Goal: Information Seeking & Learning: Learn about a topic

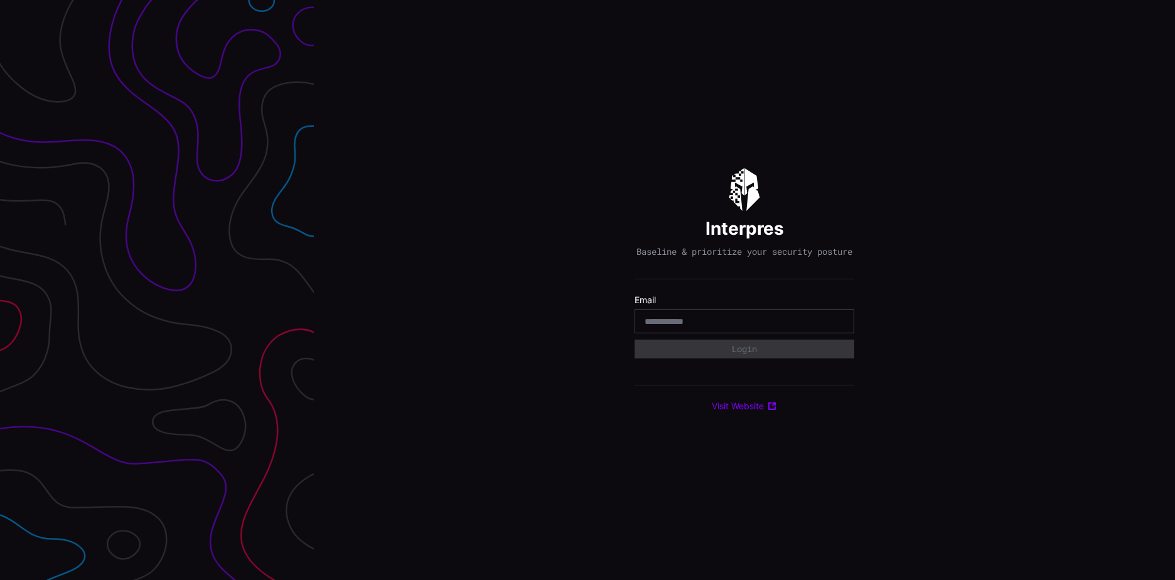
click at [665, 326] on input "email" at bounding box center [744, 321] width 200 height 11
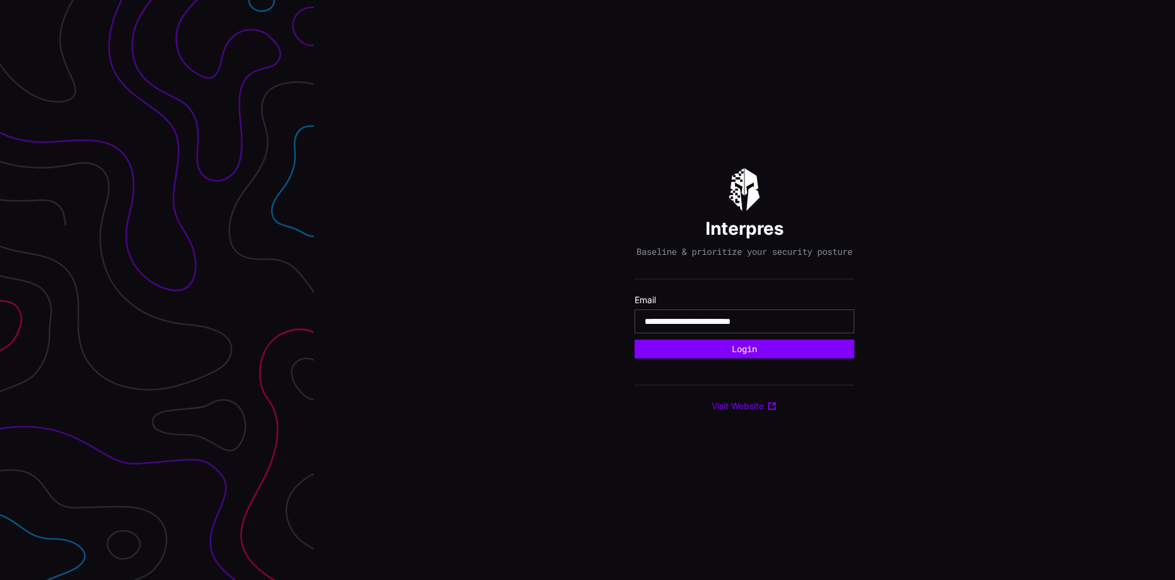
type input "**********"
click at [634, 339] on button "Login" at bounding box center [744, 348] width 220 height 19
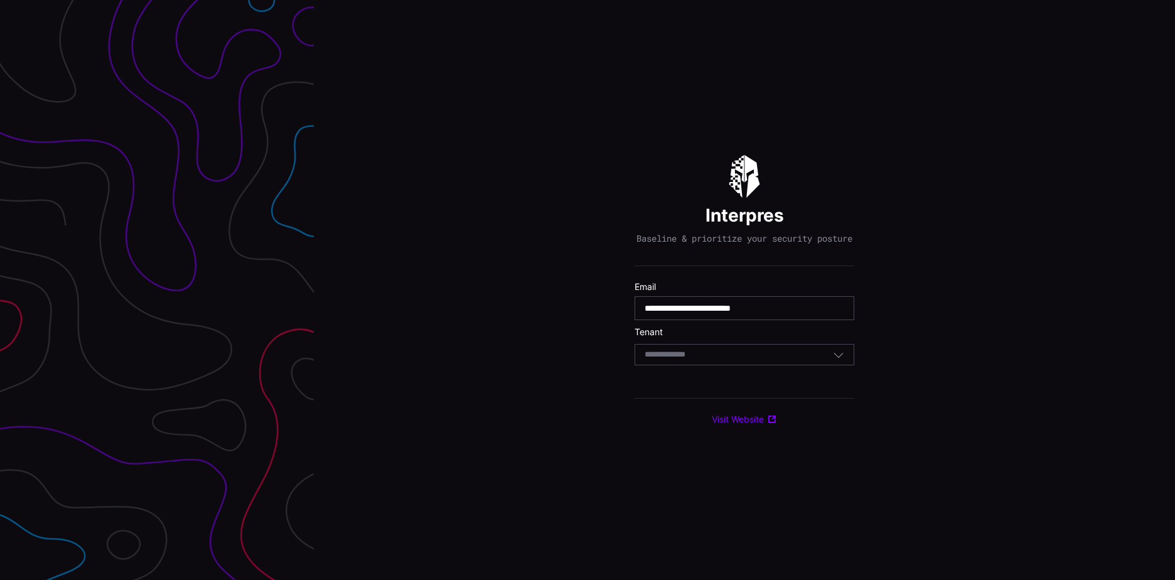
click at [697, 360] on input at bounding box center [676, 355] width 65 height 11
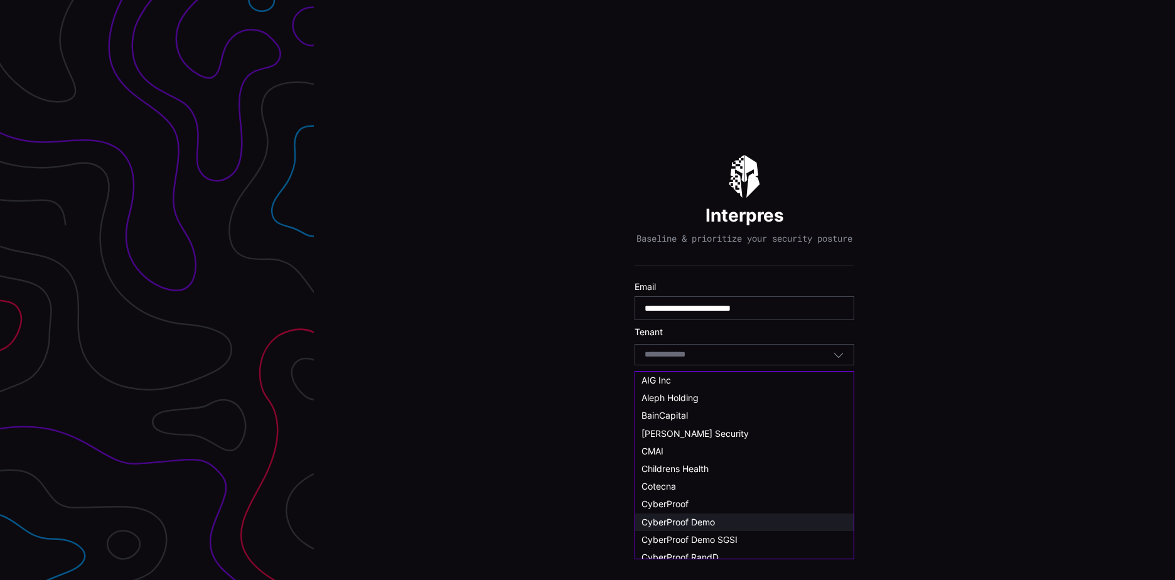
click at [698, 521] on span "CyberProof Demo" at bounding box center [677, 521] width 73 height 11
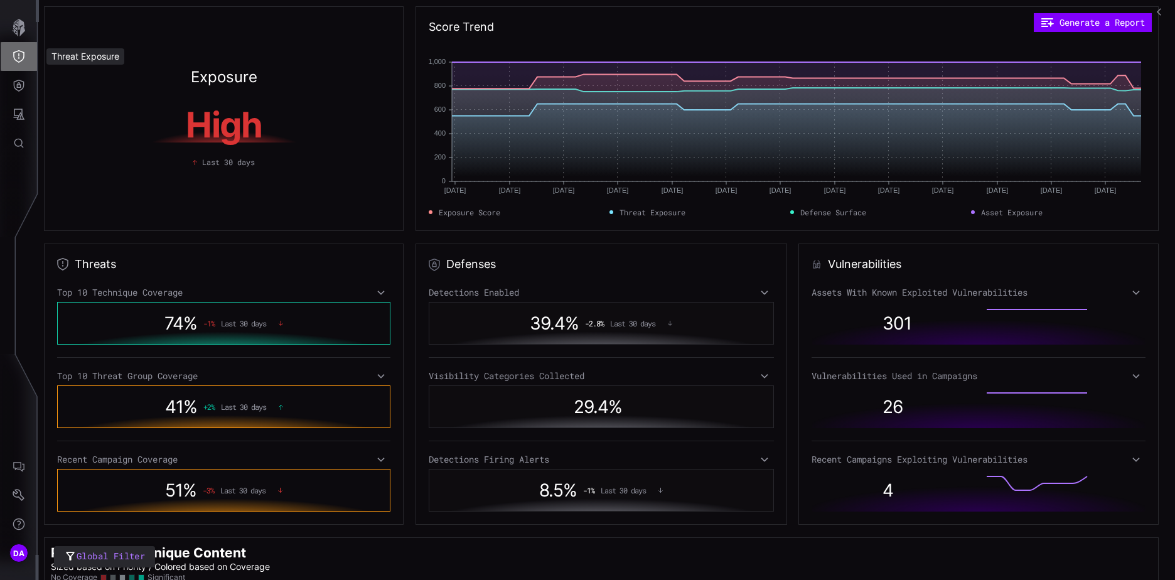
click at [23, 55] on icon "Threat Exposure" at bounding box center [19, 56] width 13 height 13
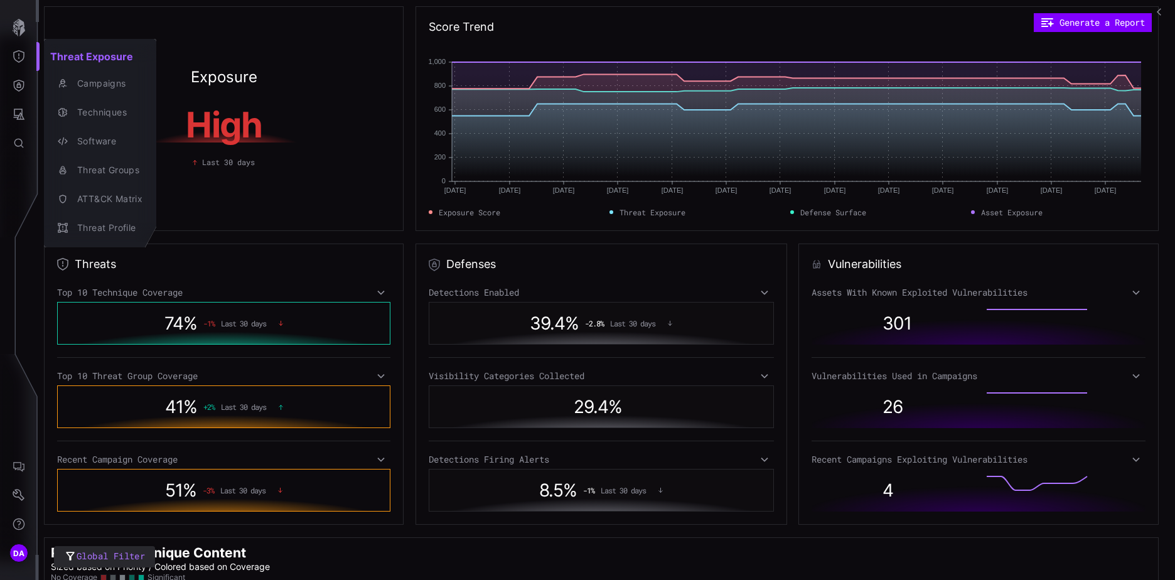
click at [21, 85] on div at bounding box center [587, 290] width 1175 height 580
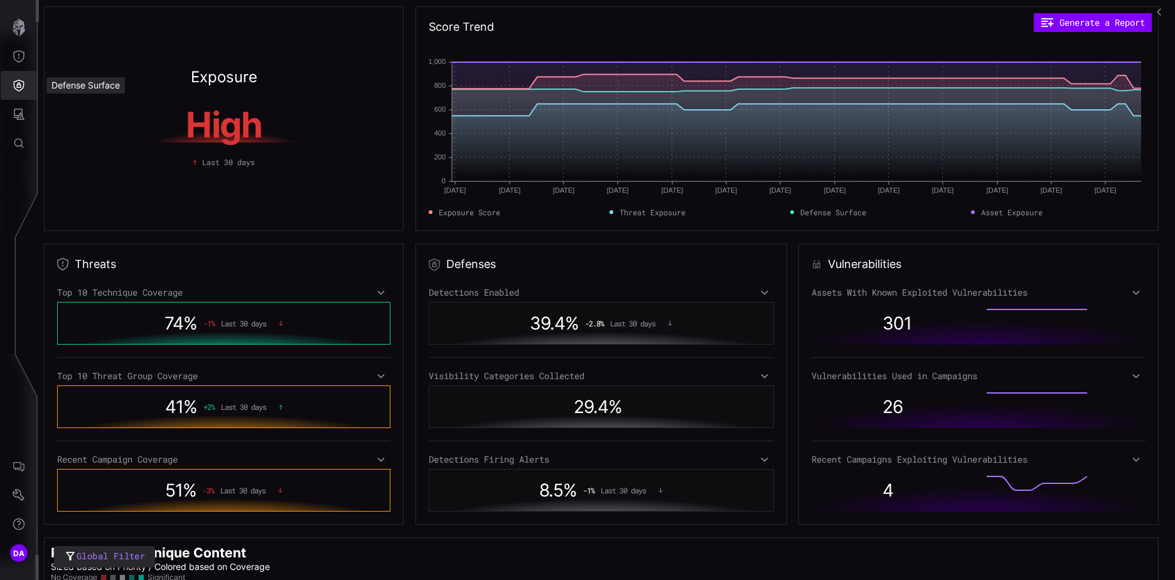
click at [19, 85] on icon "Defense Surface" at bounding box center [19, 86] width 11 height 12
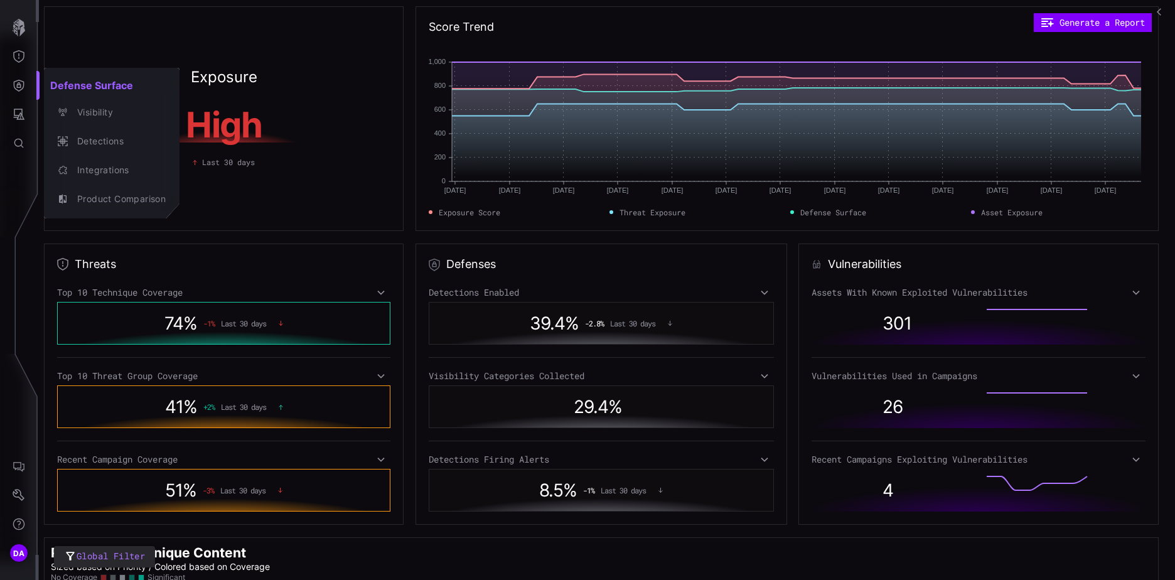
click at [22, 114] on div at bounding box center [587, 290] width 1175 height 580
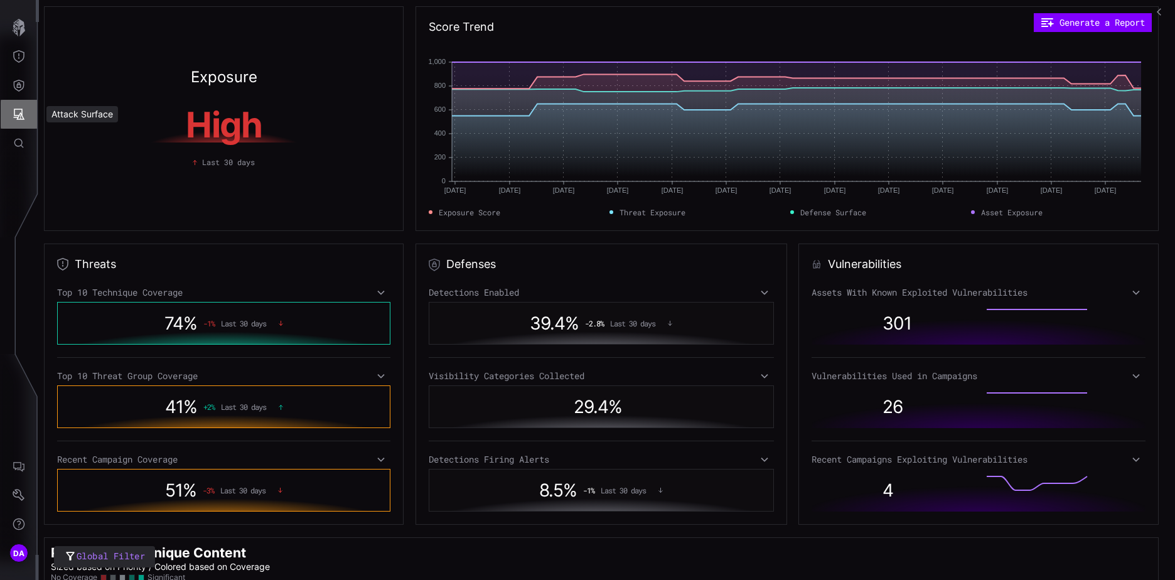
click at [19, 114] on icon "Attack Surface" at bounding box center [19, 114] width 13 height 13
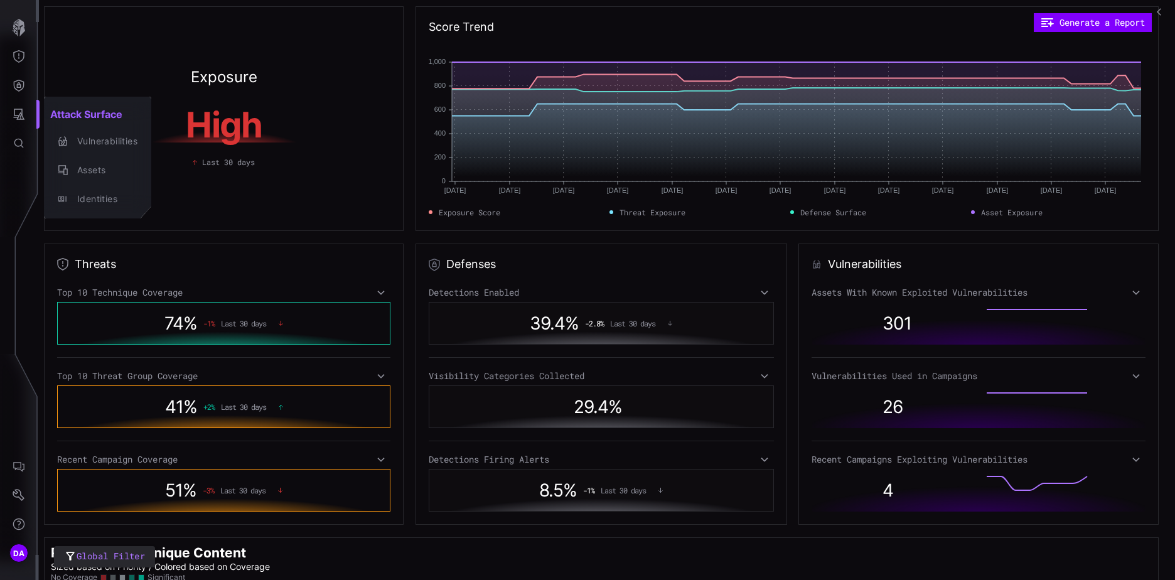
click at [19, 86] on div at bounding box center [587, 290] width 1175 height 580
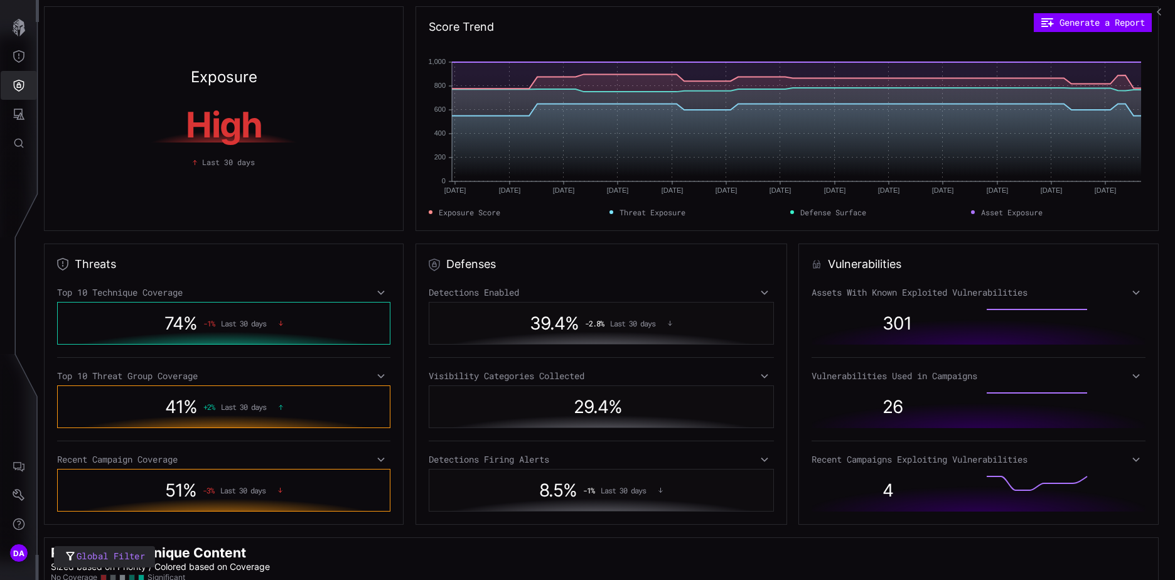
click at [21, 84] on icon "Defense Surface" at bounding box center [19, 85] width 13 height 13
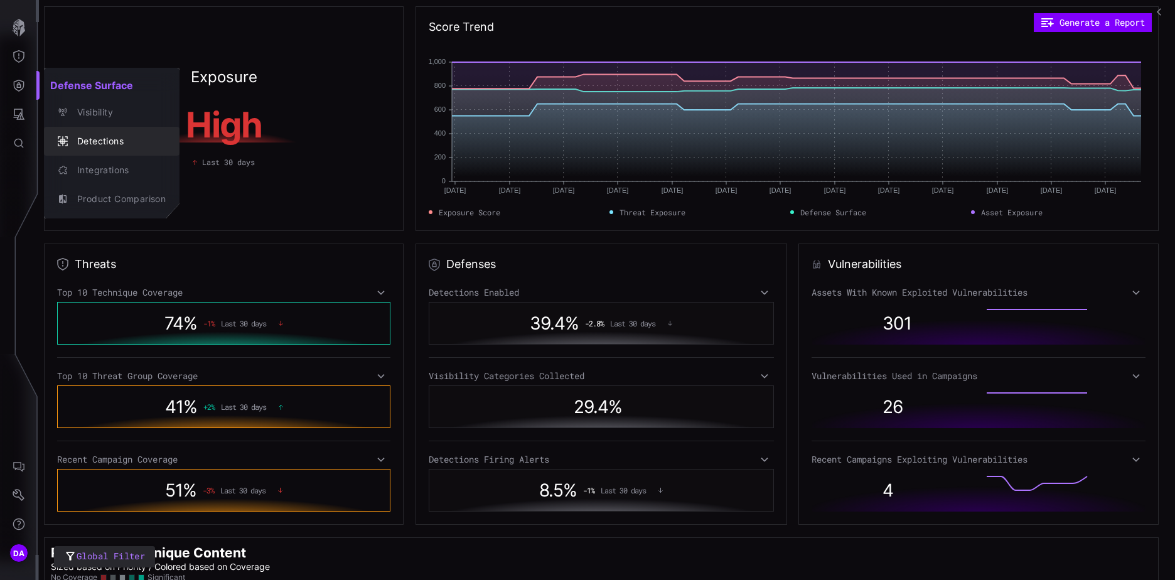
click at [109, 141] on div "Detections" at bounding box center [118, 142] width 95 height 16
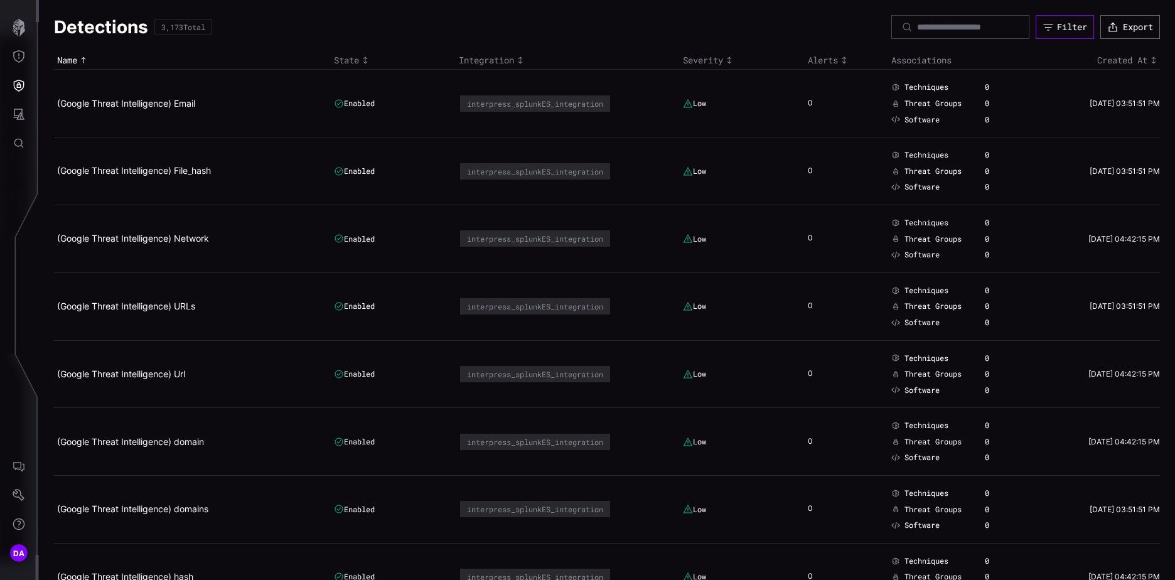
click at [1069, 22] on div "Filter" at bounding box center [1072, 26] width 30 height 11
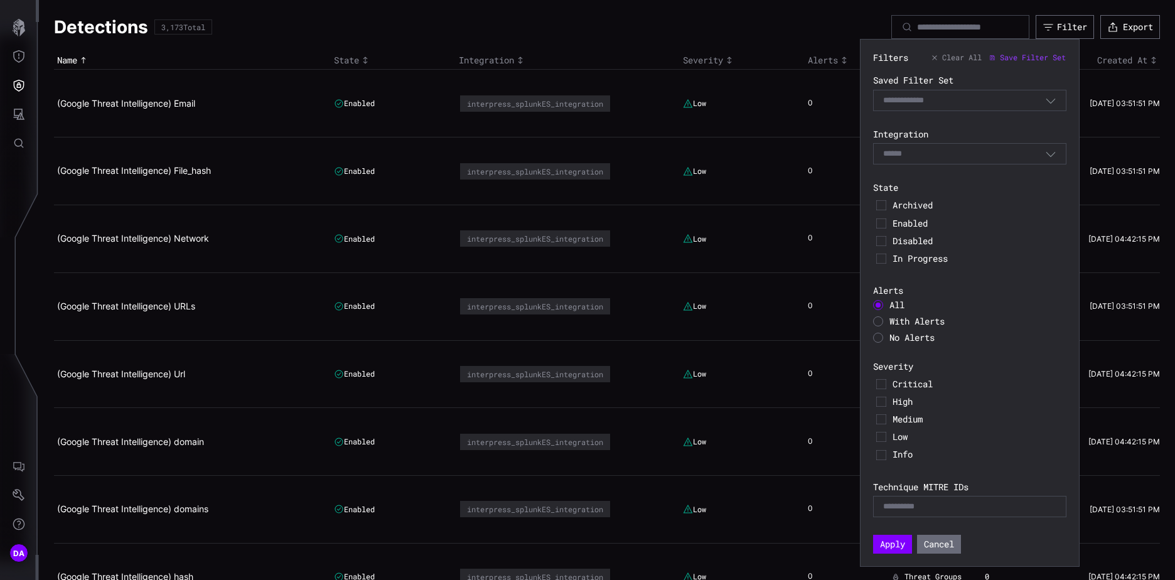
click at [961, 103] on div "Select Filter" at bounding box center [964, 100] width 162 height 11
click at [965, 148] on div "Select" at bounding box center [964, 153] width 162 height 11
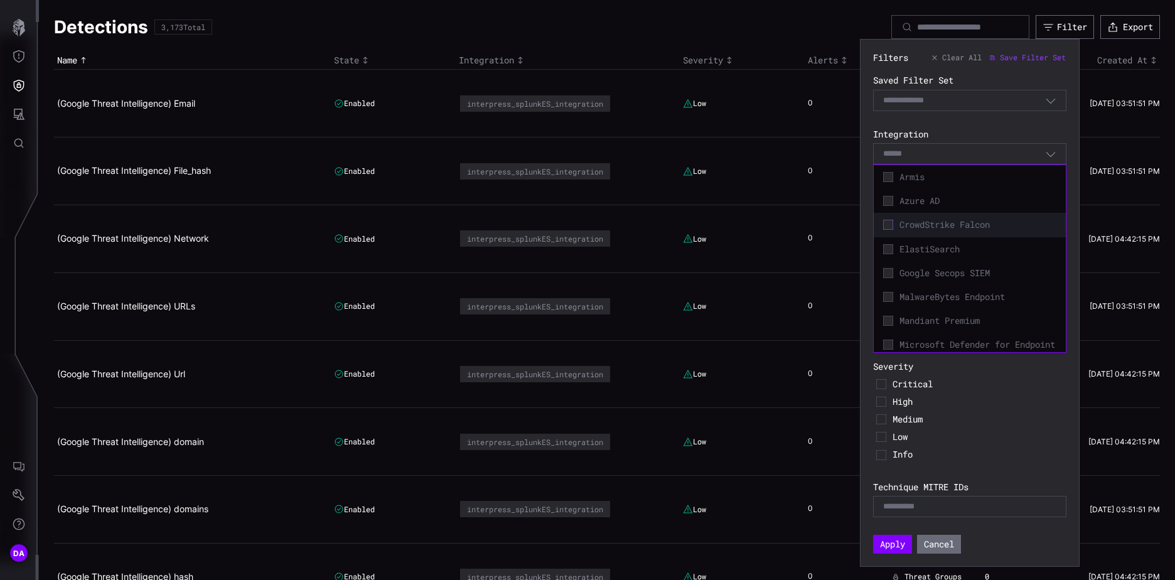
click at [891, 223] on icon at bounding box center [888, 225] width 10 height 10
click at [886, 297] on icon at bounding box center [888, 298] width 10 height 10
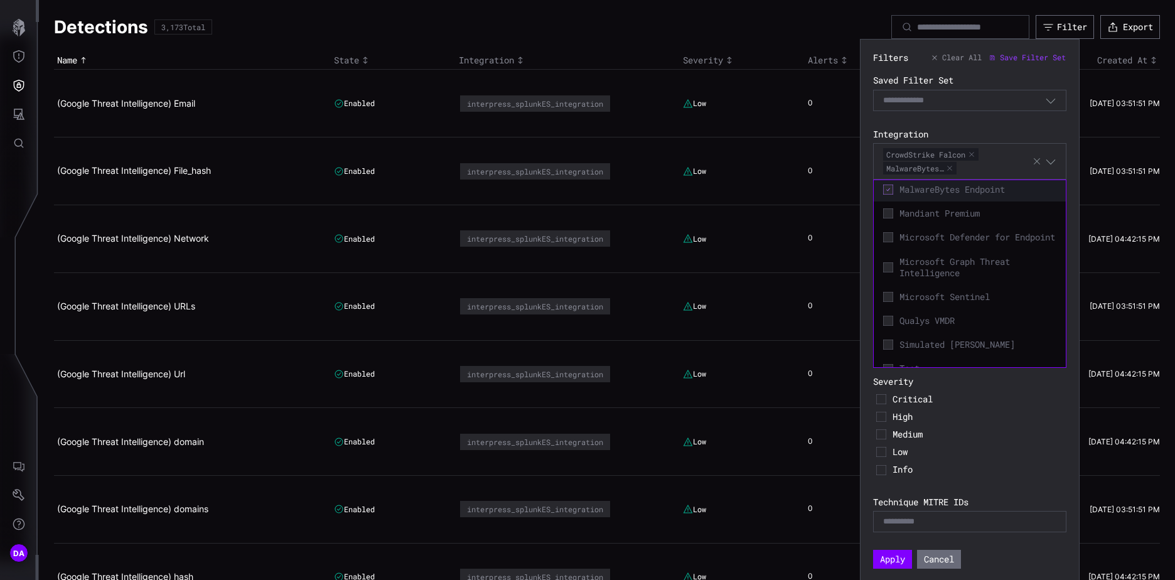
scroll to position [126, 0]
click at [890, 239] on icon at bounding box center [888, 235] width 10 height 10
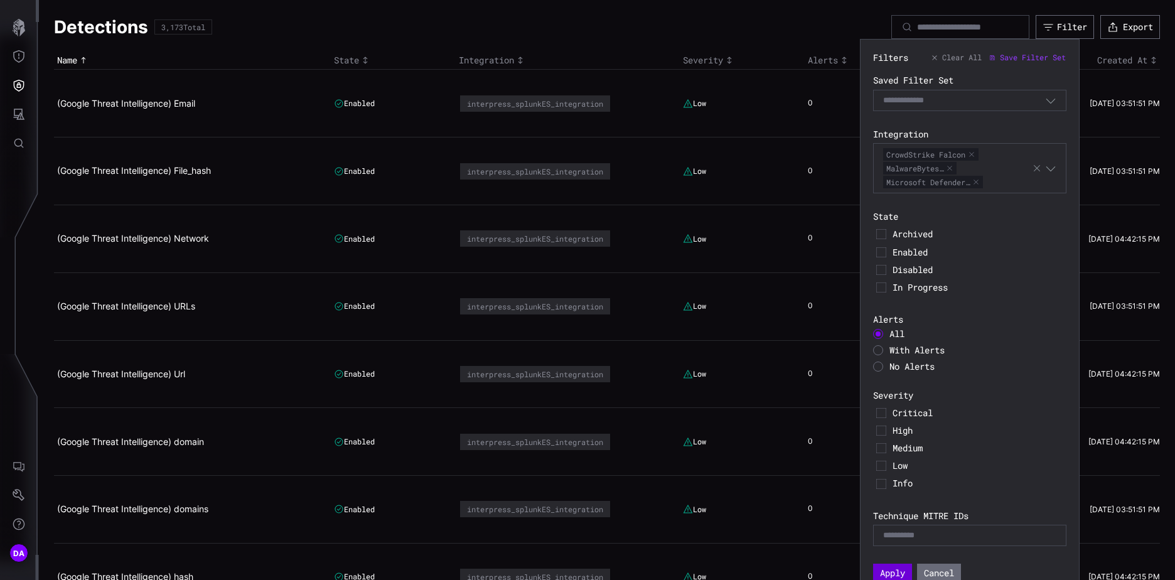
click at [895, 571] on button "Apply" at bounding box center [892, 573] width 39 height 19
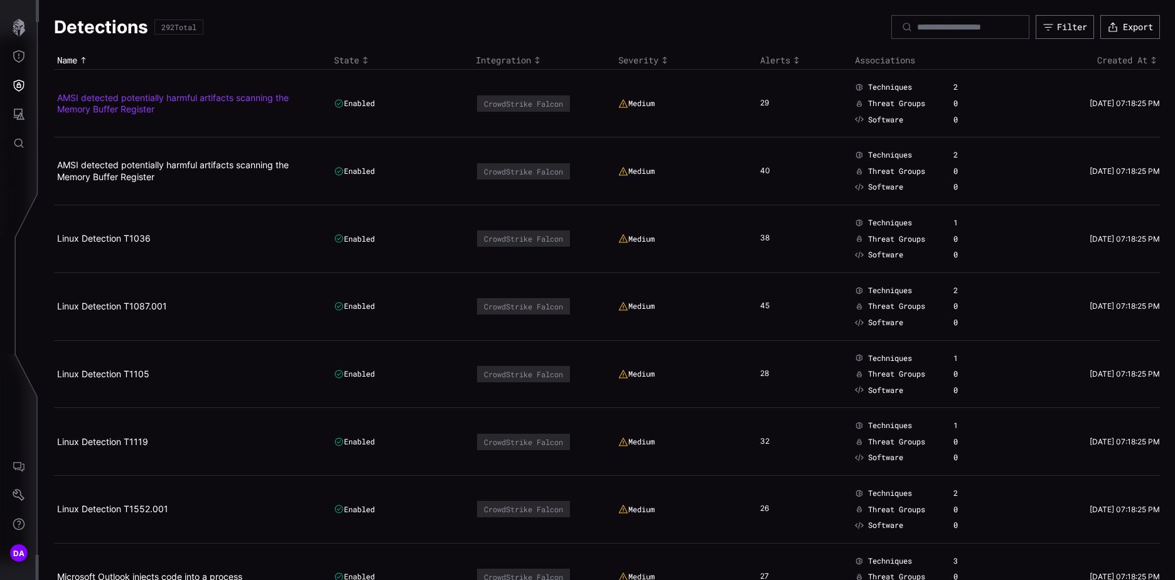
click at [107, 97] on link "AMSI detected potentially harmful artifacts scanning the Memory Buffer Register" at bounding box center [173, 103] width 232 height 22
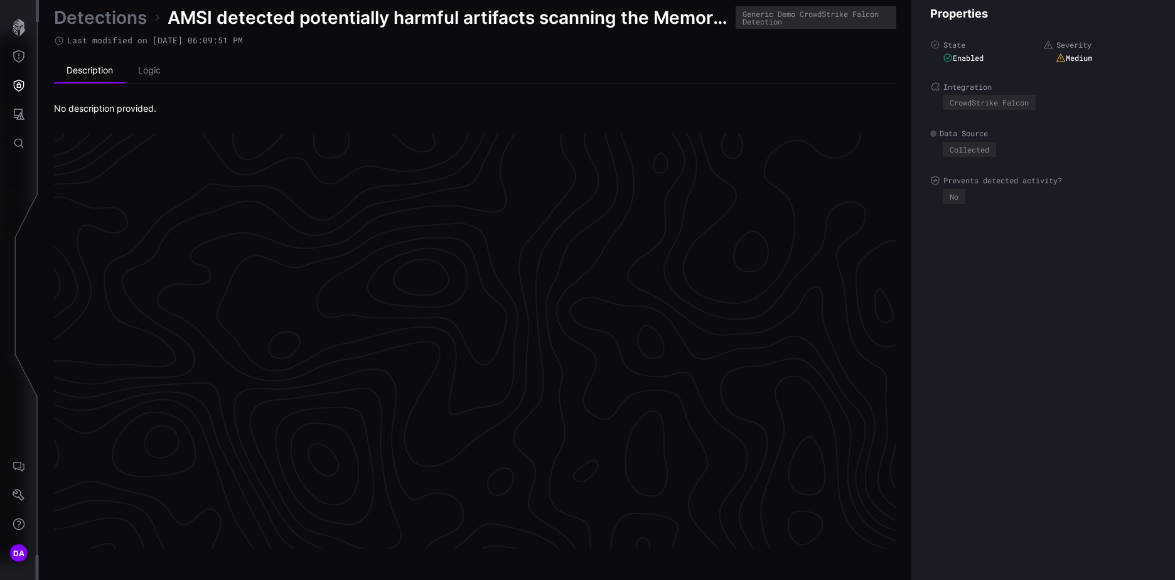
scroll to position [2621, 525]
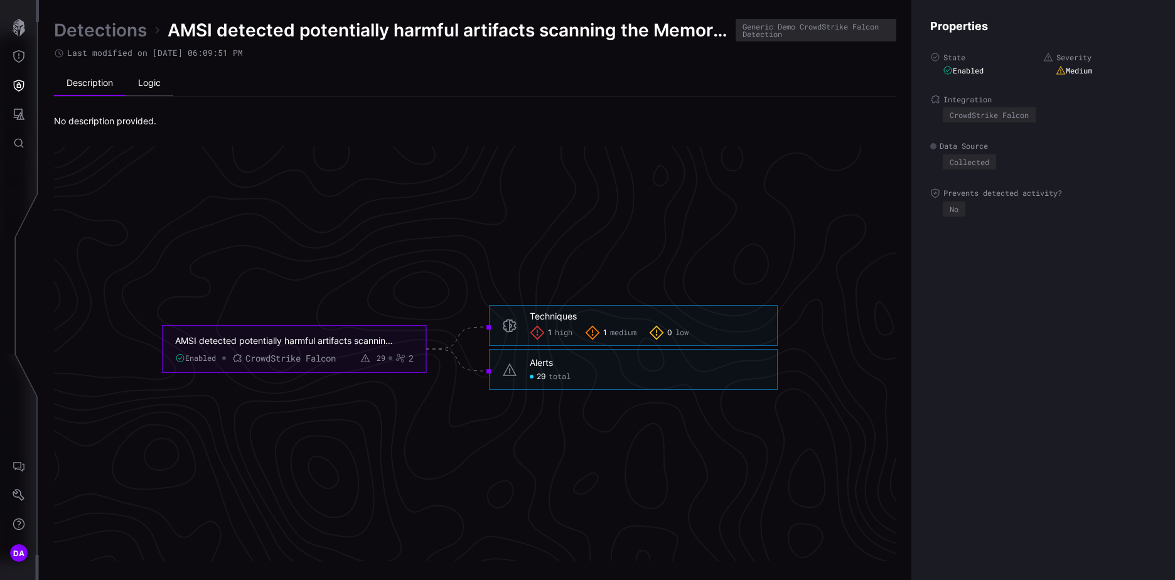
click at [151, 78] on li "Logic" at bounding box center [150, 83] width 48 height 25
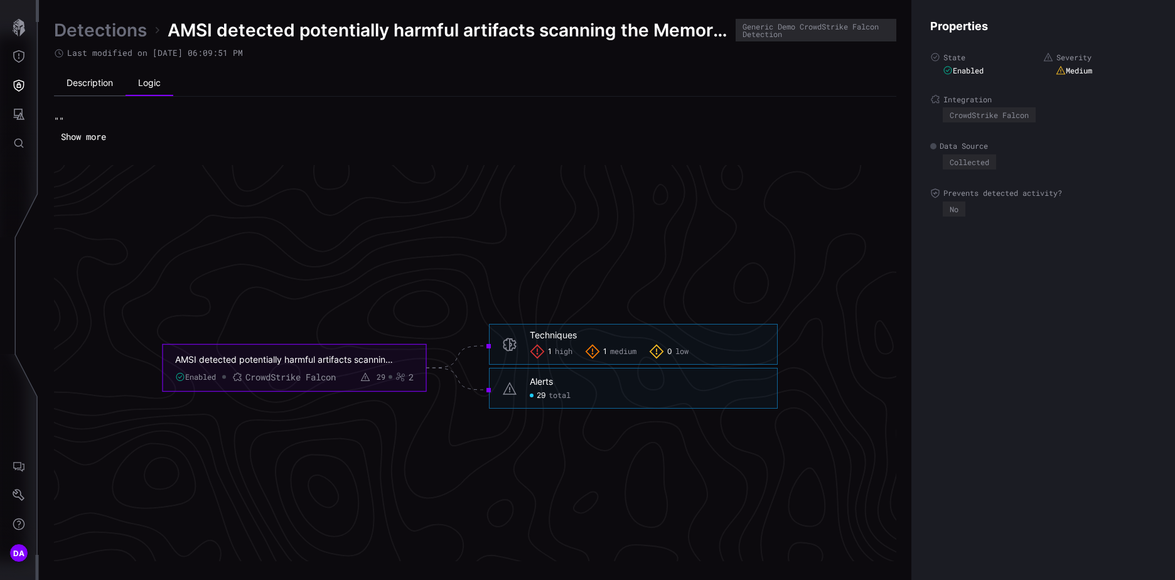
click at [96, 77] on li "Description" at bounding box center [90, 83] width 72 height 25
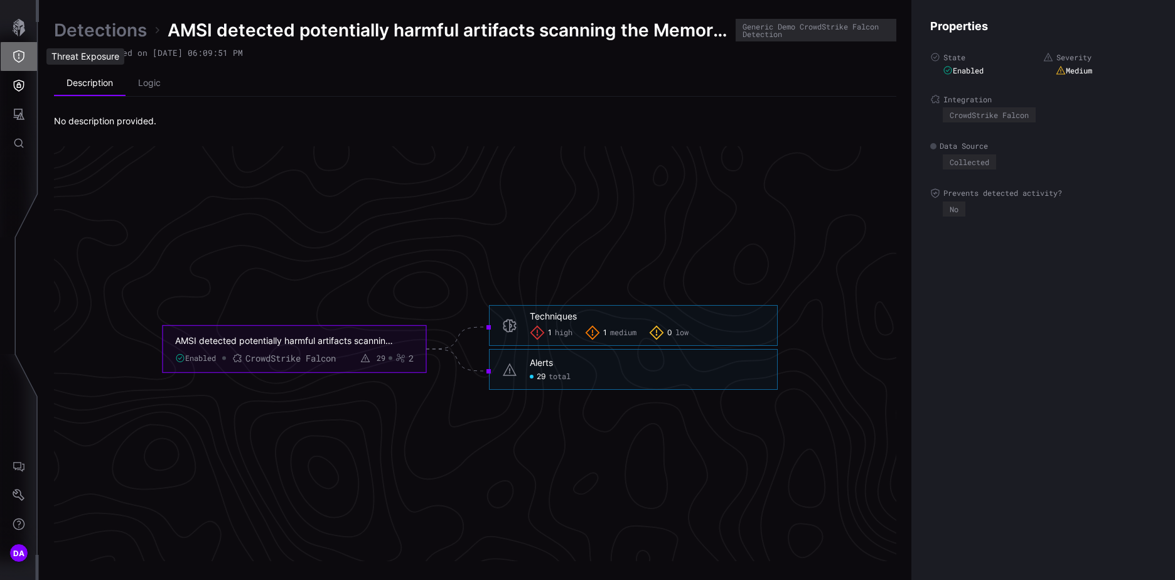
click at [26, 55] on button "Threat Exposure" at bounding box center [19, 56] width 36 height 29
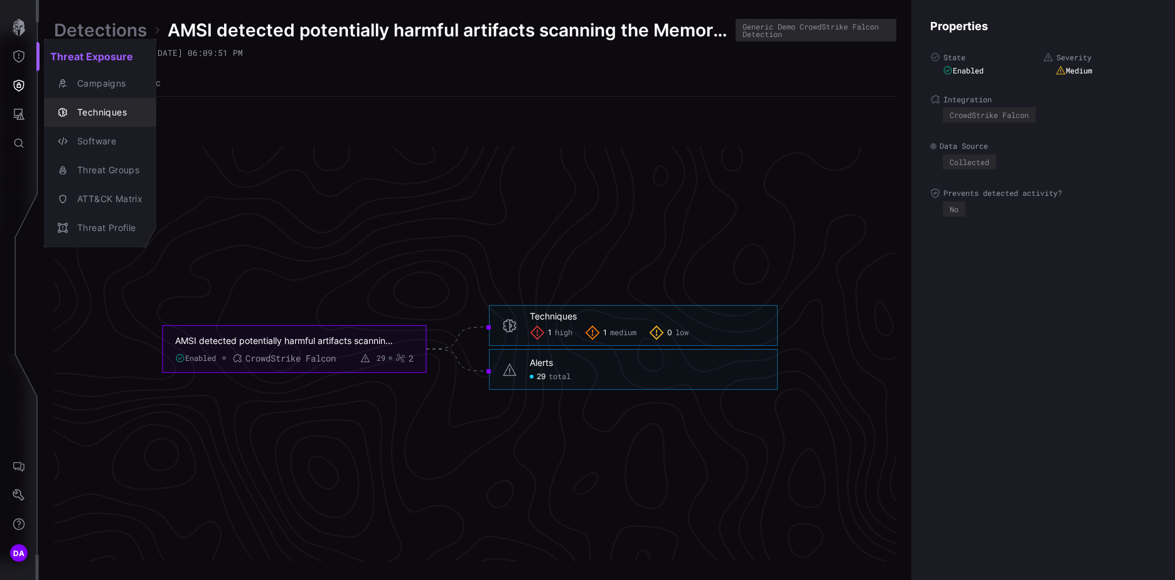
click at [99, 105] on div "Techniques" at bounding box center [107, 113] width 72 height 16
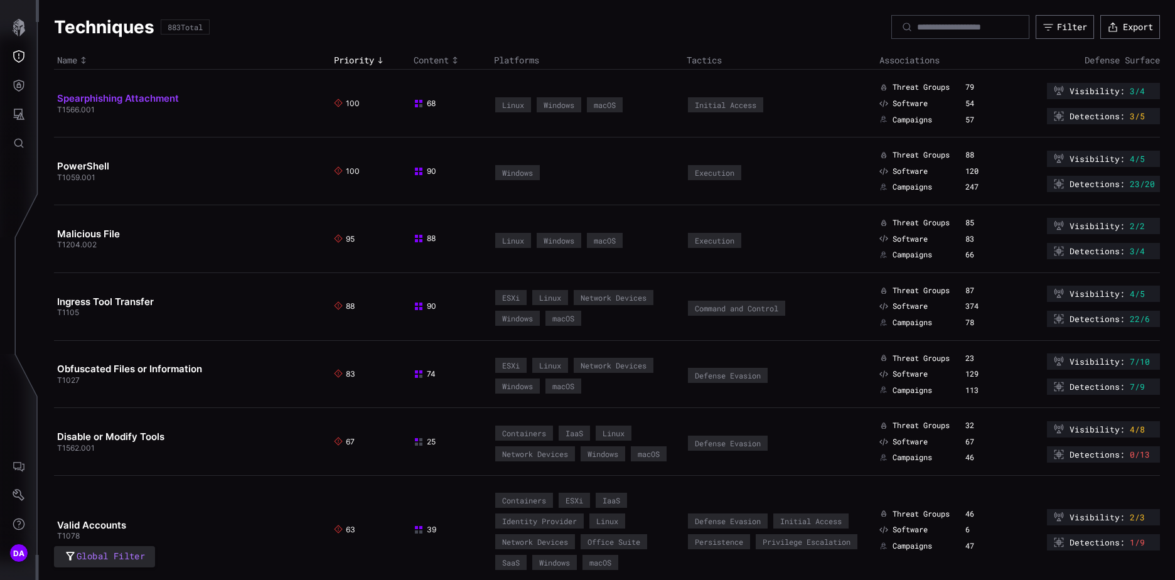
click at [129, 97] on link "Spearphishing Attachment" at bounding box center [118, 98] width 122 height 12
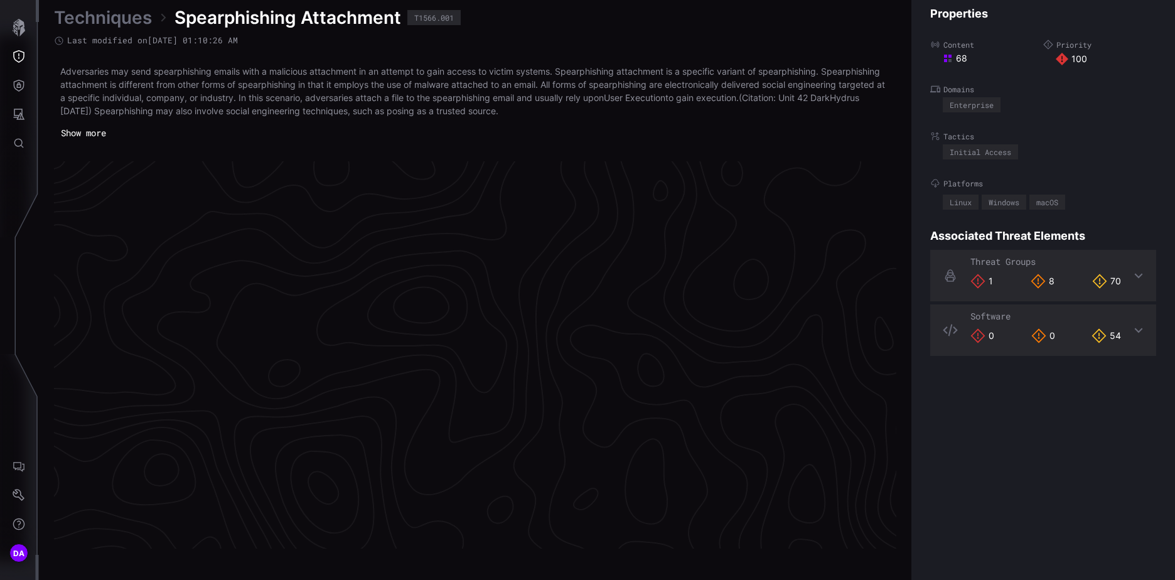
scroll to position [2635, 525]
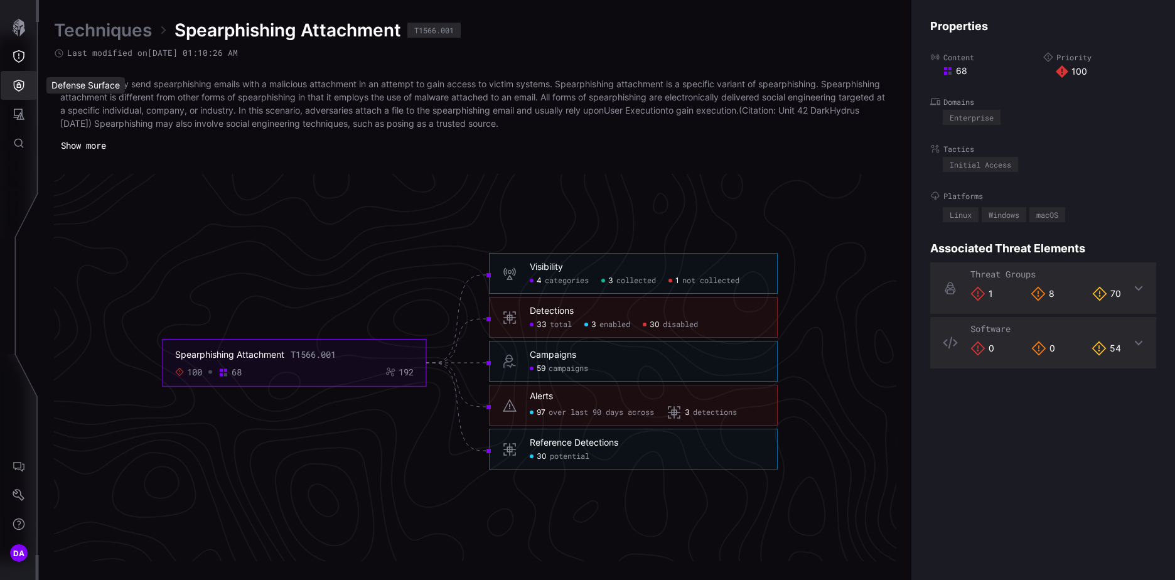
click at [24, 80] on icon "Defense Surface" at bounding box center [19, 85] width 13 height 13
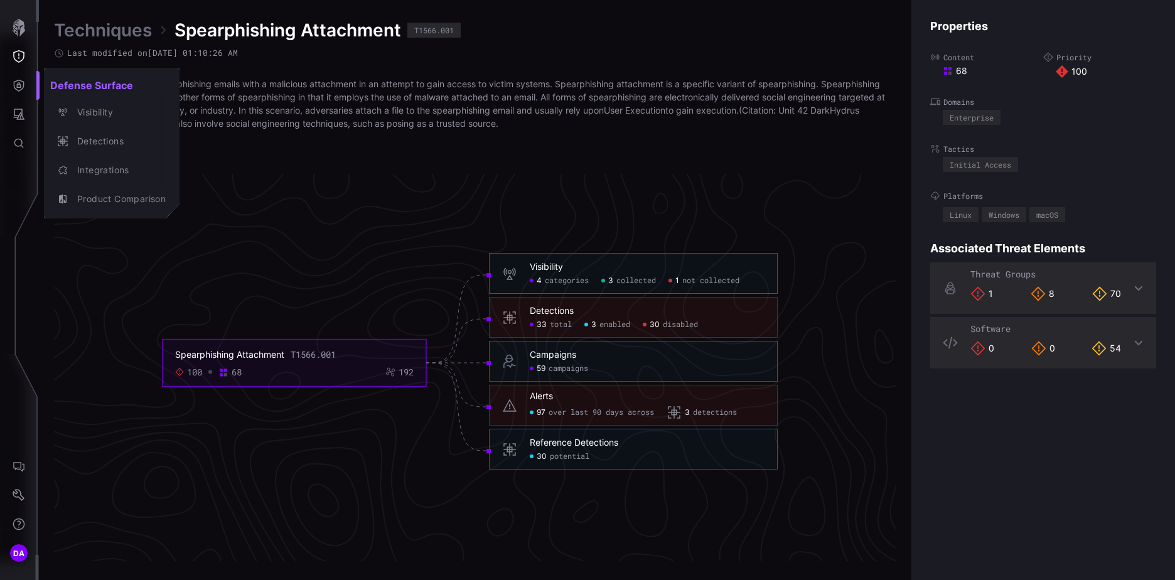
click at [23, 56] on div at bounding box center [587, 290] width 1175 height 580
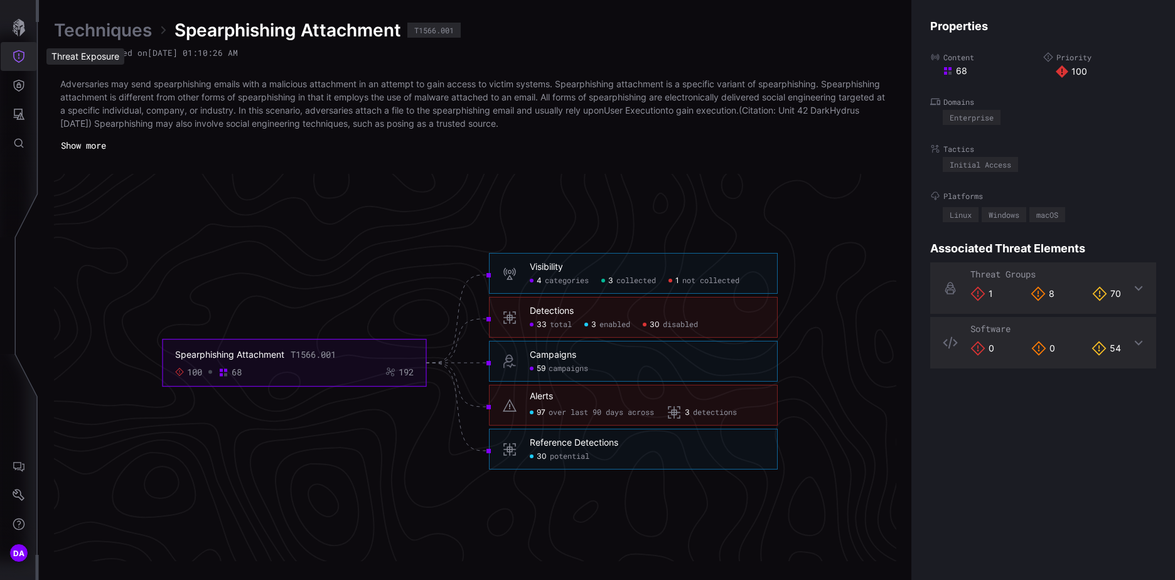
click at [21, 55] on icon "Threat Exposure" at bounding box center [19, 56] width 13 height 13
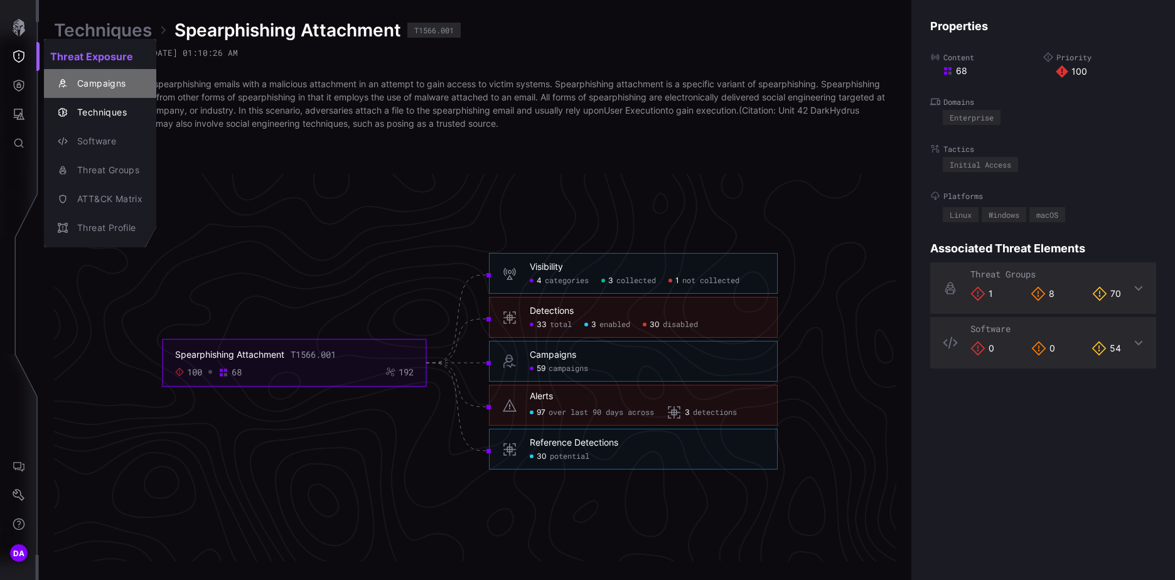
click at [109, 83] on div "Campaigns" at bounding box center [107, 84] width 72 height 16
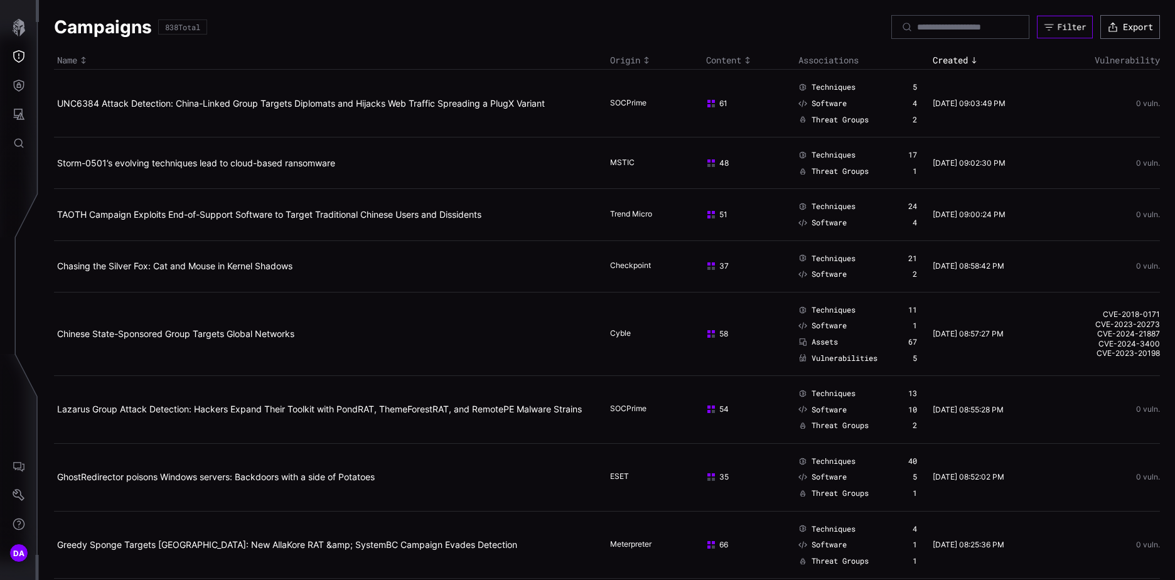
click at [1063, 25] on div "Filter" at bounding box center [1071, 26] width 29 height 11
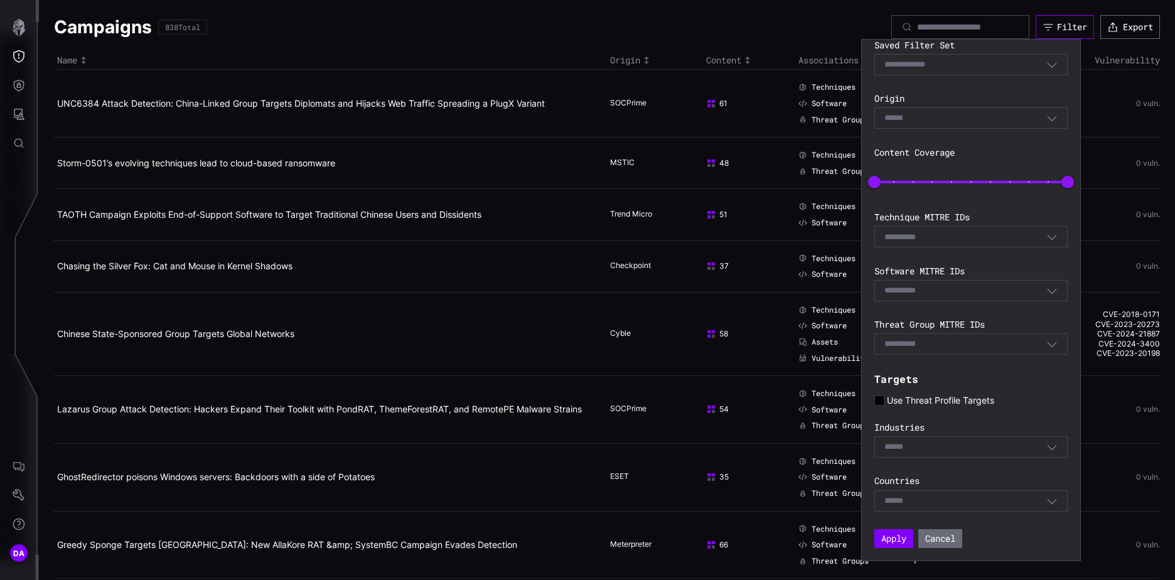
scroll to position [102, 0]
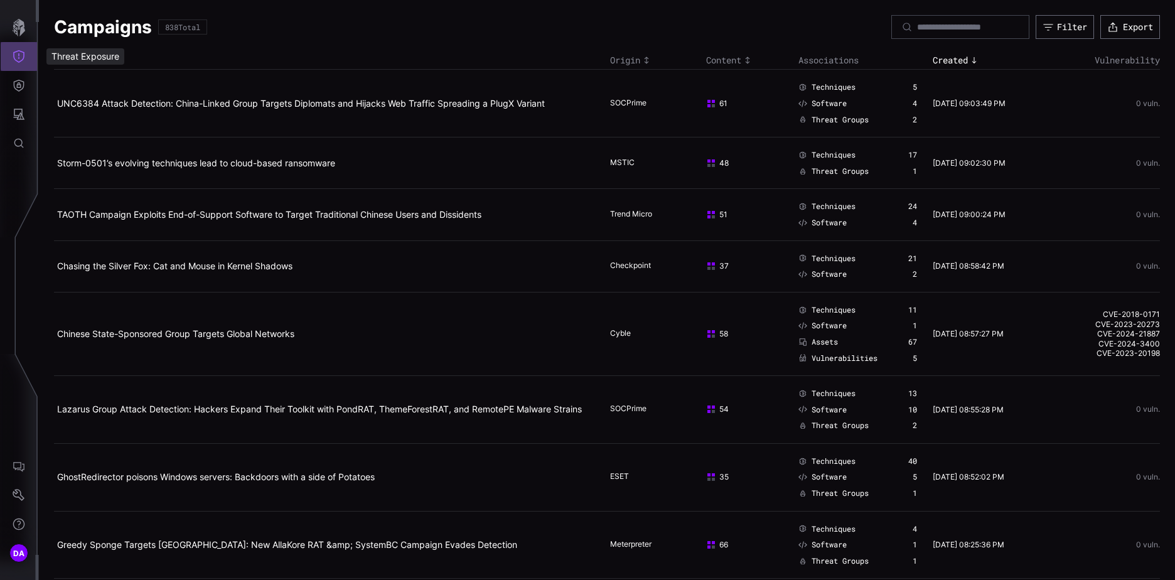
click at [22, 56] on icon "Threat Exposure" at bounding box center [19, 56] width 13 height 13
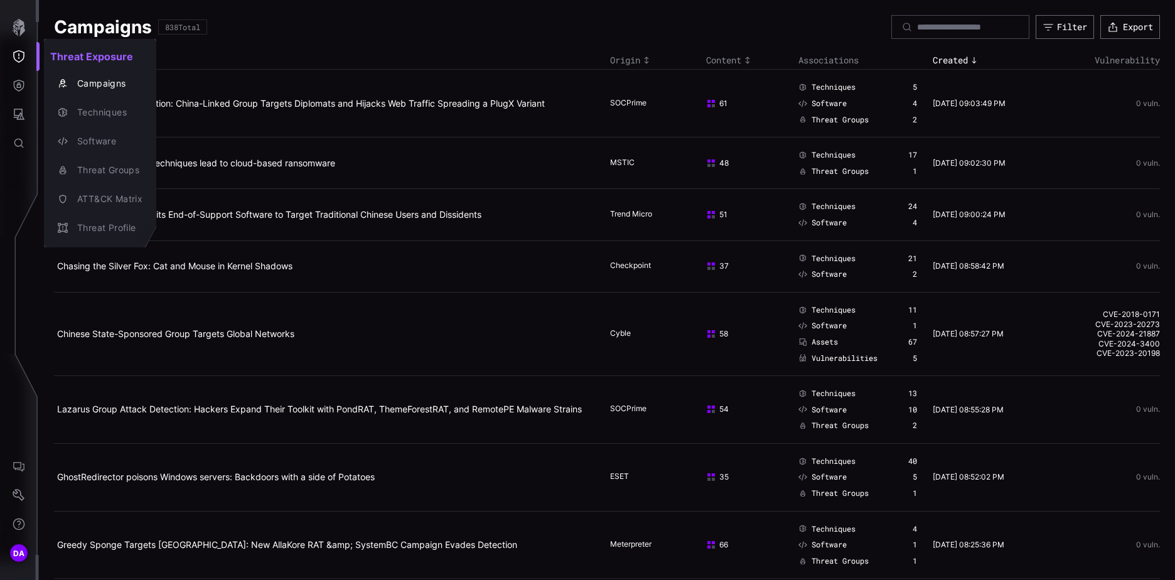
click at [16, 85] on div at bounding box center [587, 290] width 1175 height 580
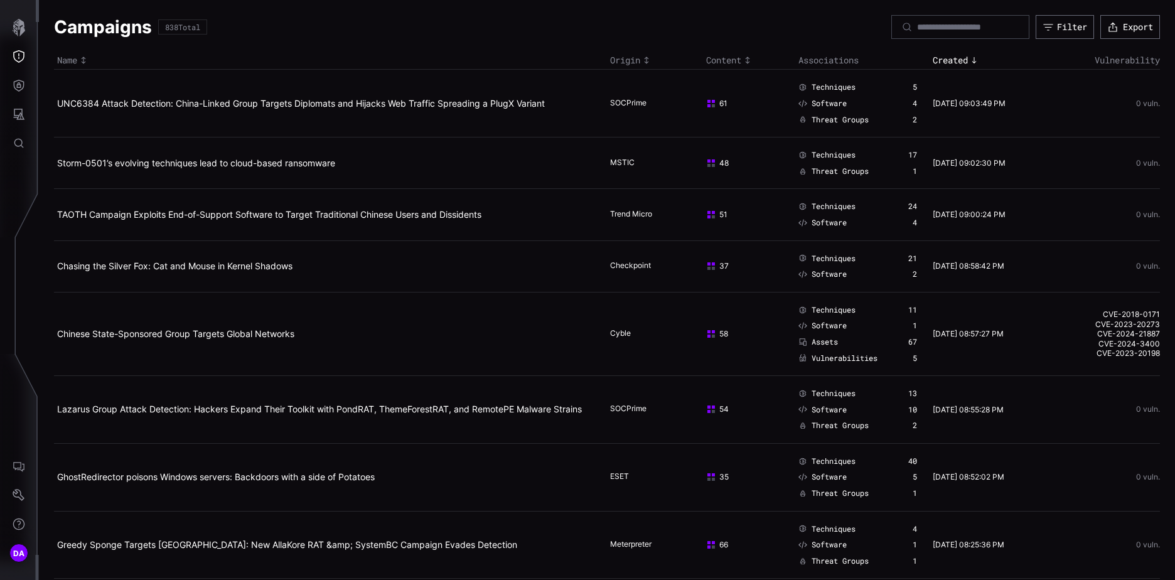
click at [20, 87] on icon "Defense Surface" at bounding box center [19, 86] width 11 height 12
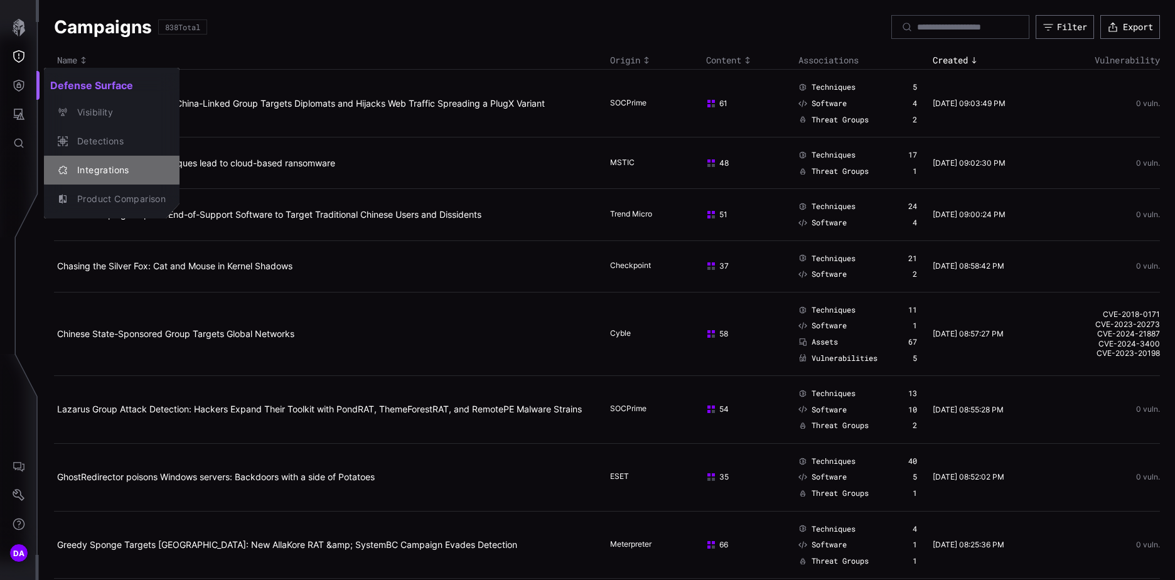
click at [97, 167] on div "Integrations" at bounding box center [118, 171] width 95 height 16
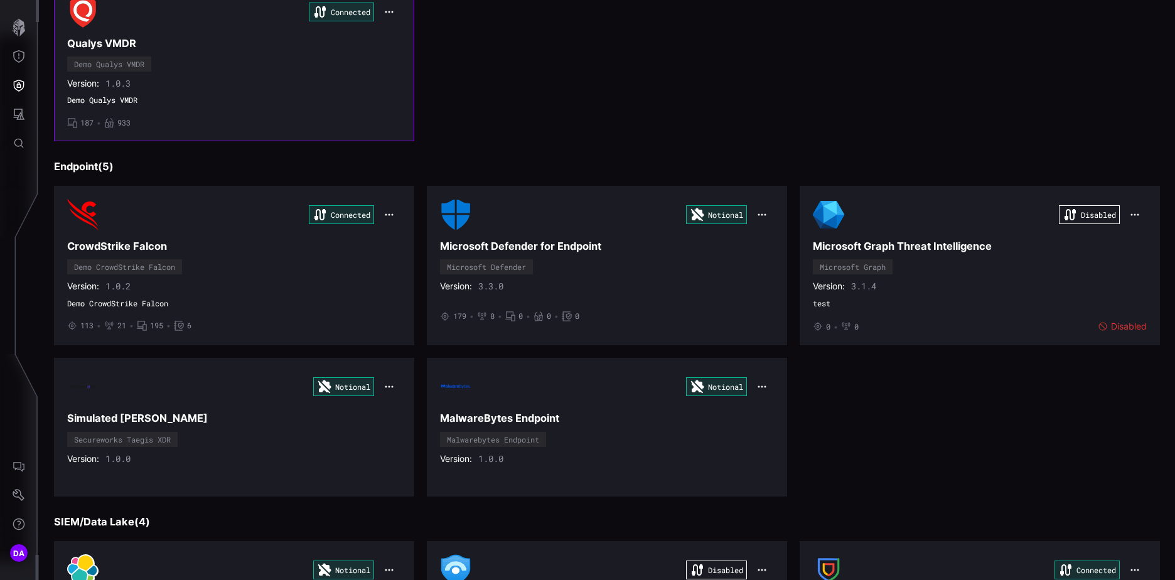
scroll to position [188, 0]
drag, startPoint x: 1140, startPoint y: 0, endPoint x: 855, endPoint y: 90, distance: 299.5
click at [855, 90] on div "Connected Qualys VMDR Demo Qualys VMDR Version: 1.0.3 Demo Qualys VMDR • 187 • …" at bounding box center [607, 61] width 1106 height 158
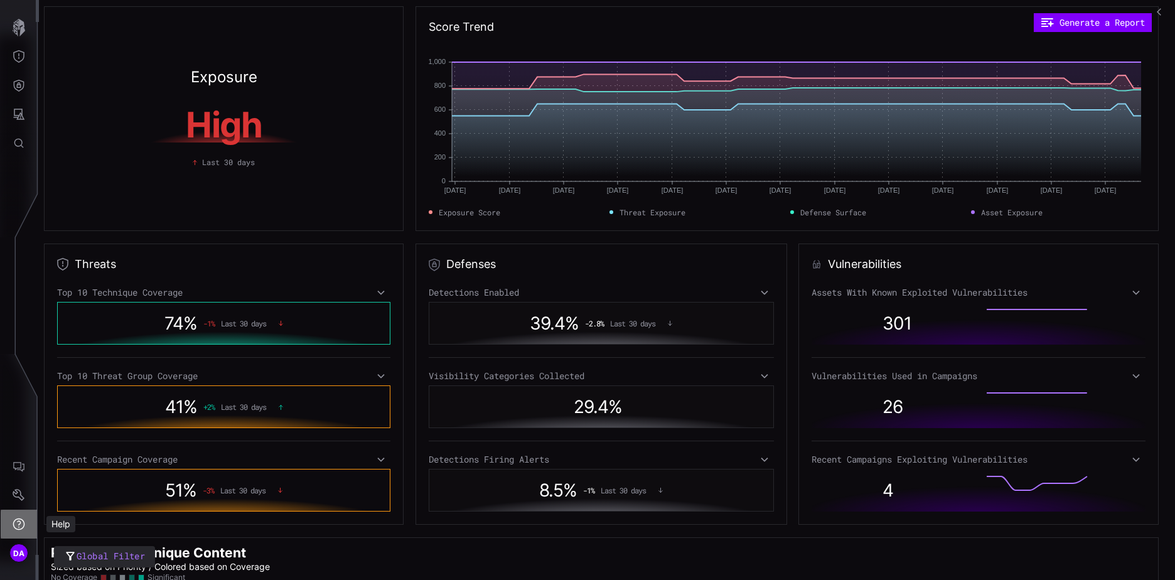
click at [18, 526] on icon "Help" at bounding box center [19, 524] width 13 height 13
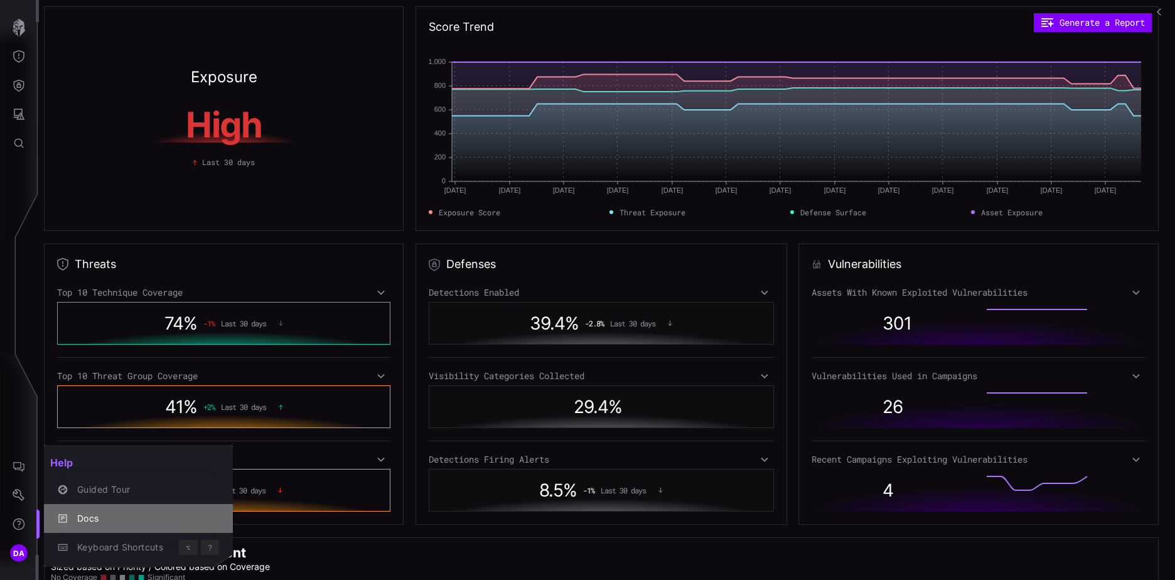
click at [90, 516] on div "Docs" at bounding box center [145, 519] width 148 height 16
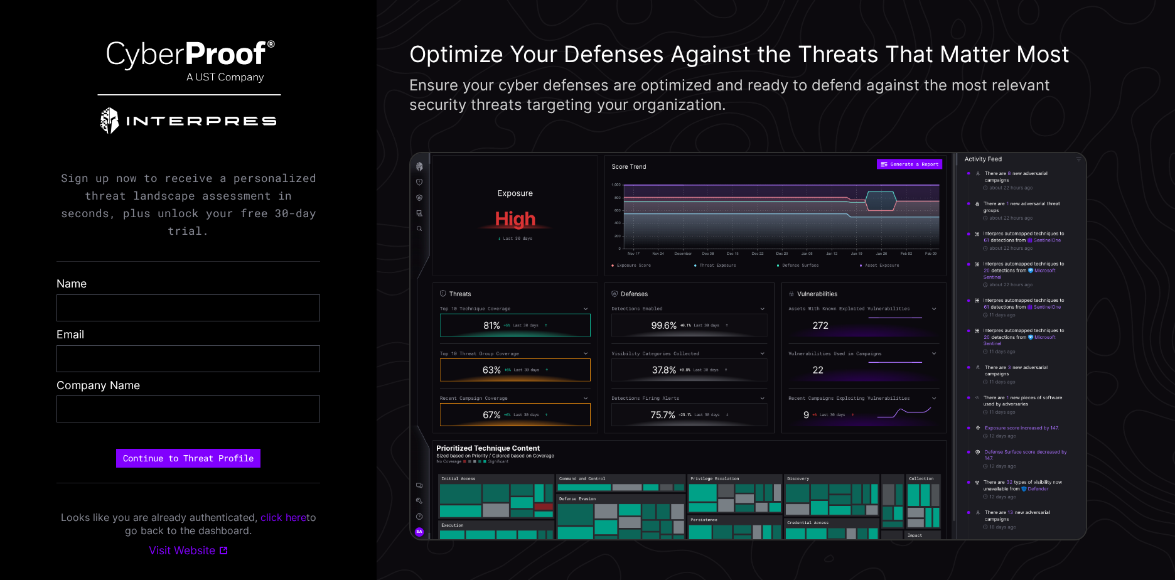
drag, startPoint x: 181, startPoint y: 0, endPoint x: 329, endPoint y: 162, distance: 219.4
click at [329, 162] on div "Begin prioritizing the threats that matter most! Sign up now to receive a perso…" at bounding box center [188, 290] width 377 height 580
click at [191, 544] on link "Visit Website" at bounding box center [189, 550] width 80 height 14
